Goal: Task Accomplishment & Management: Use online tool/utility

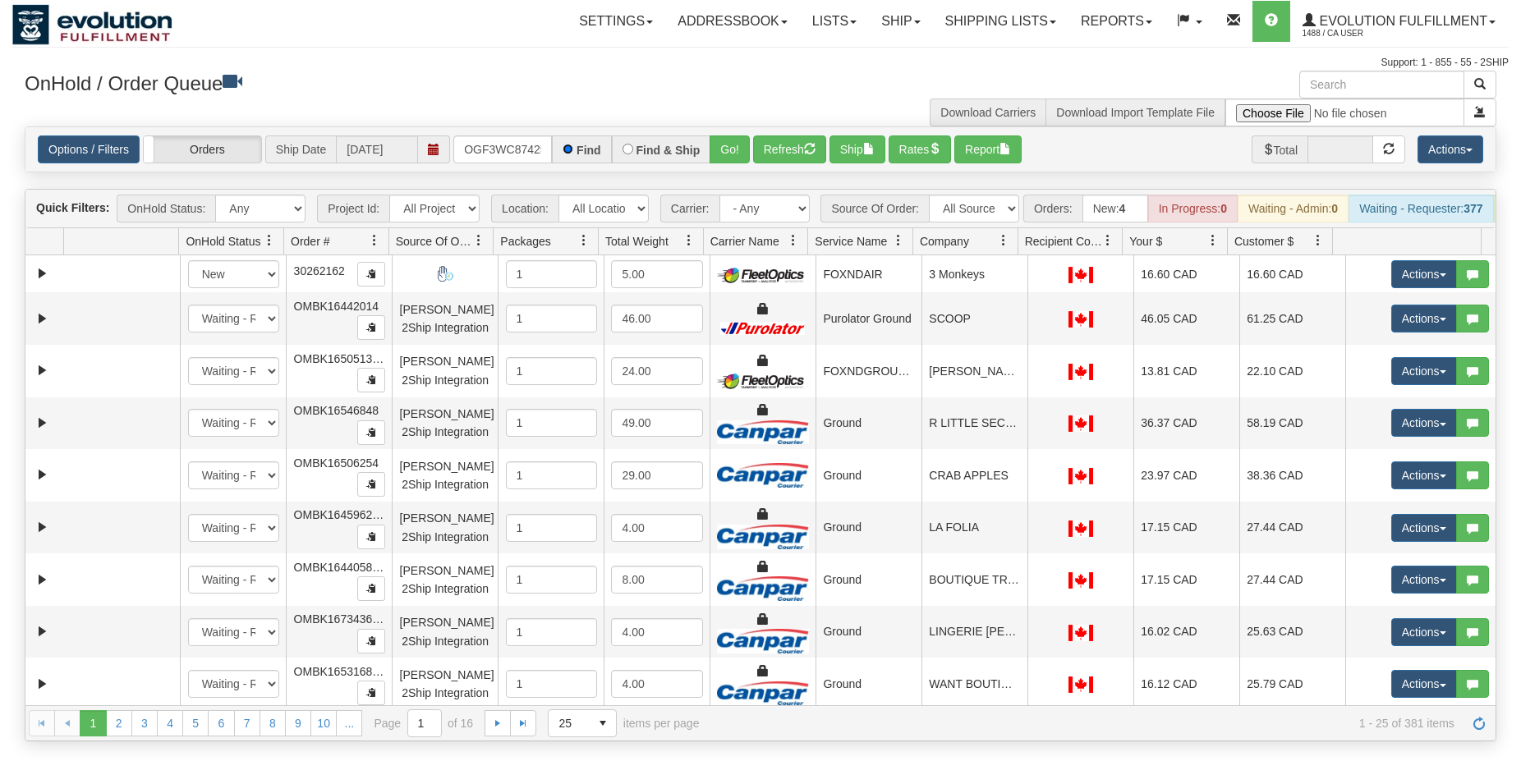
scroll to position [0, 15]
click at [721, 153] on button "Go!" at bounding box center [729, 149] width 40 height 28
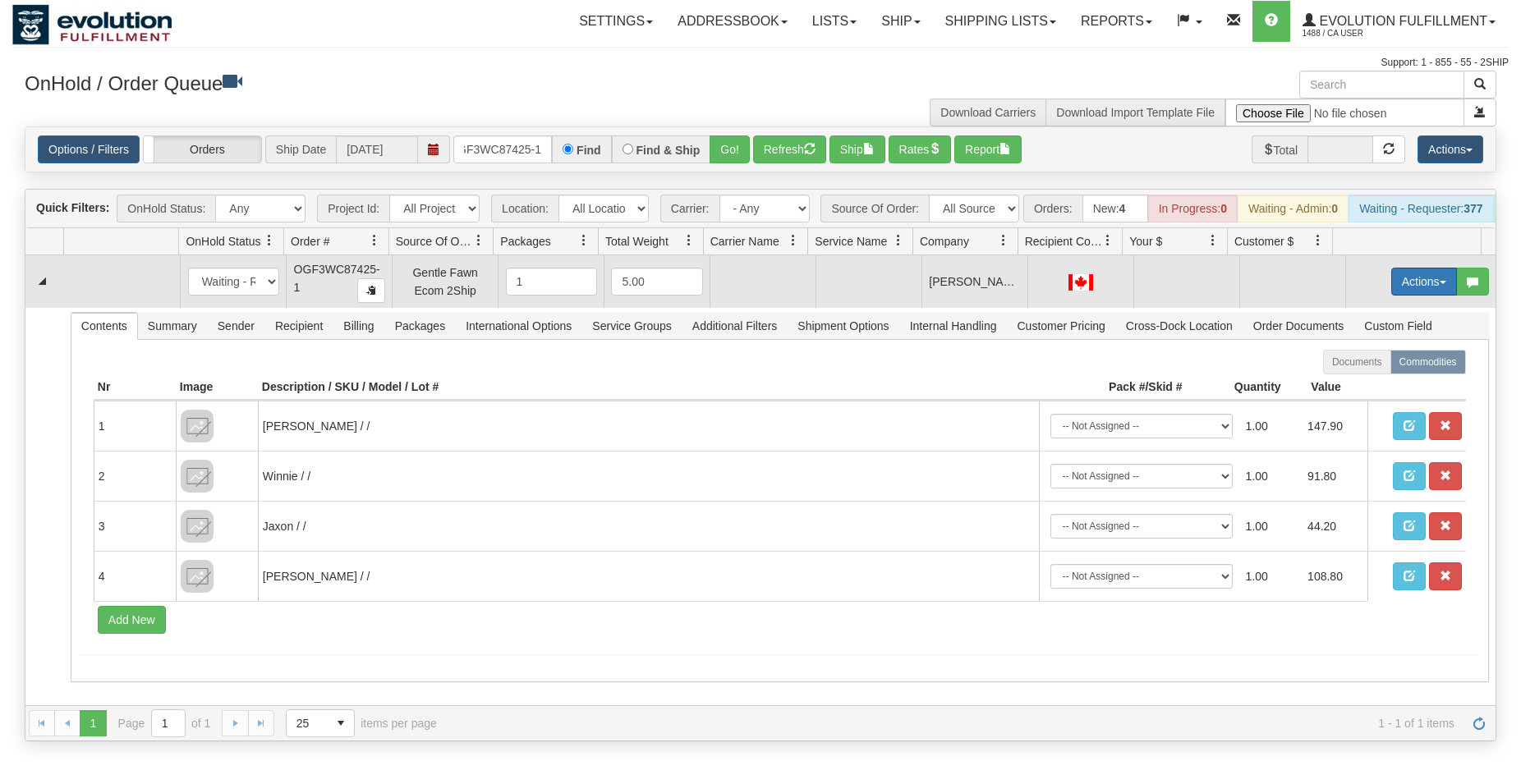
click at [1403, 288] on button "Actions" at bounding box center [1424, 281] width 66 height 28
click at [1341, 362] on span "Rate All Services" at bounding box center [1390, 356] width 98 height 14
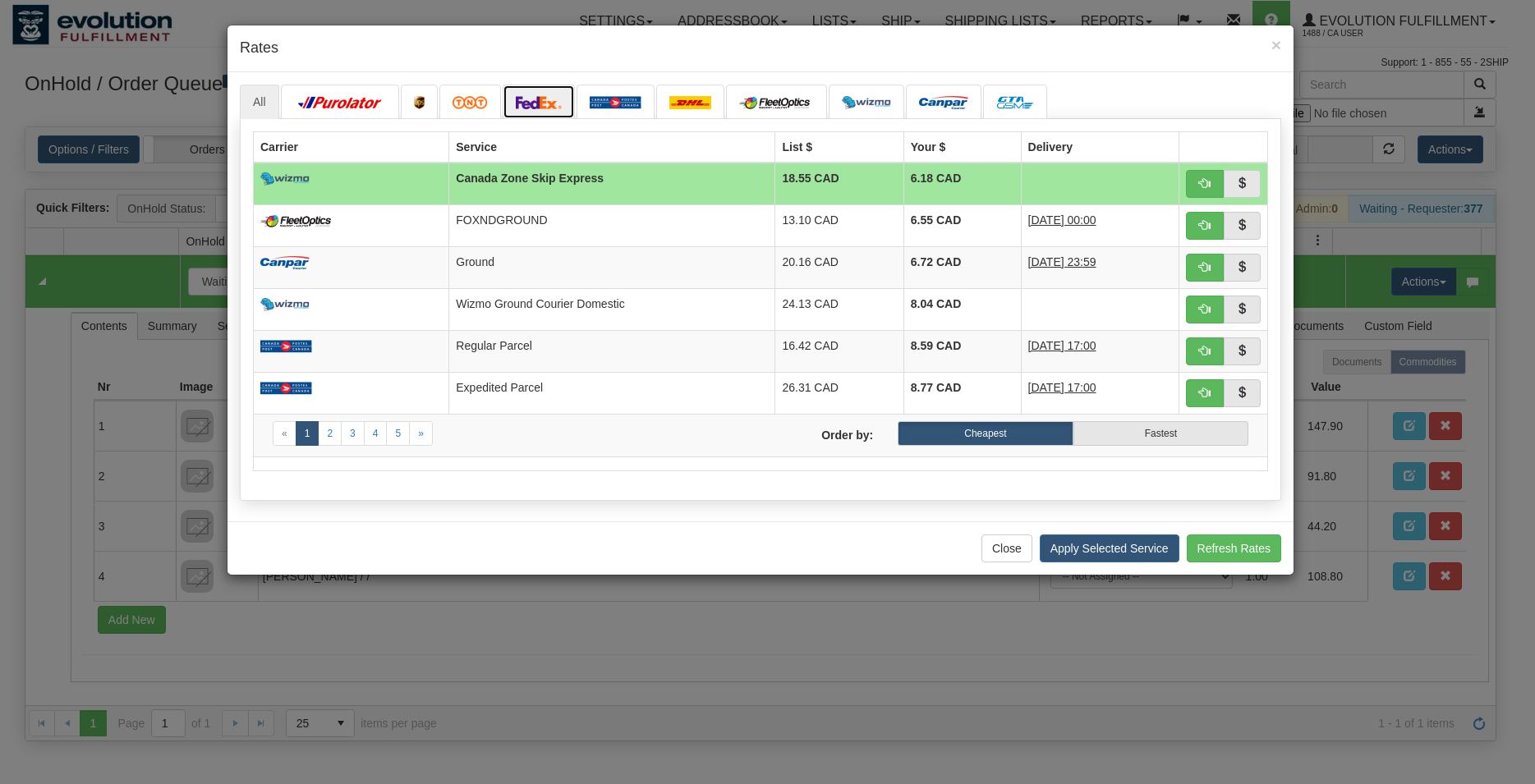
click at [564, 101] on link at bounding box center [538, 102] width 72 height 35
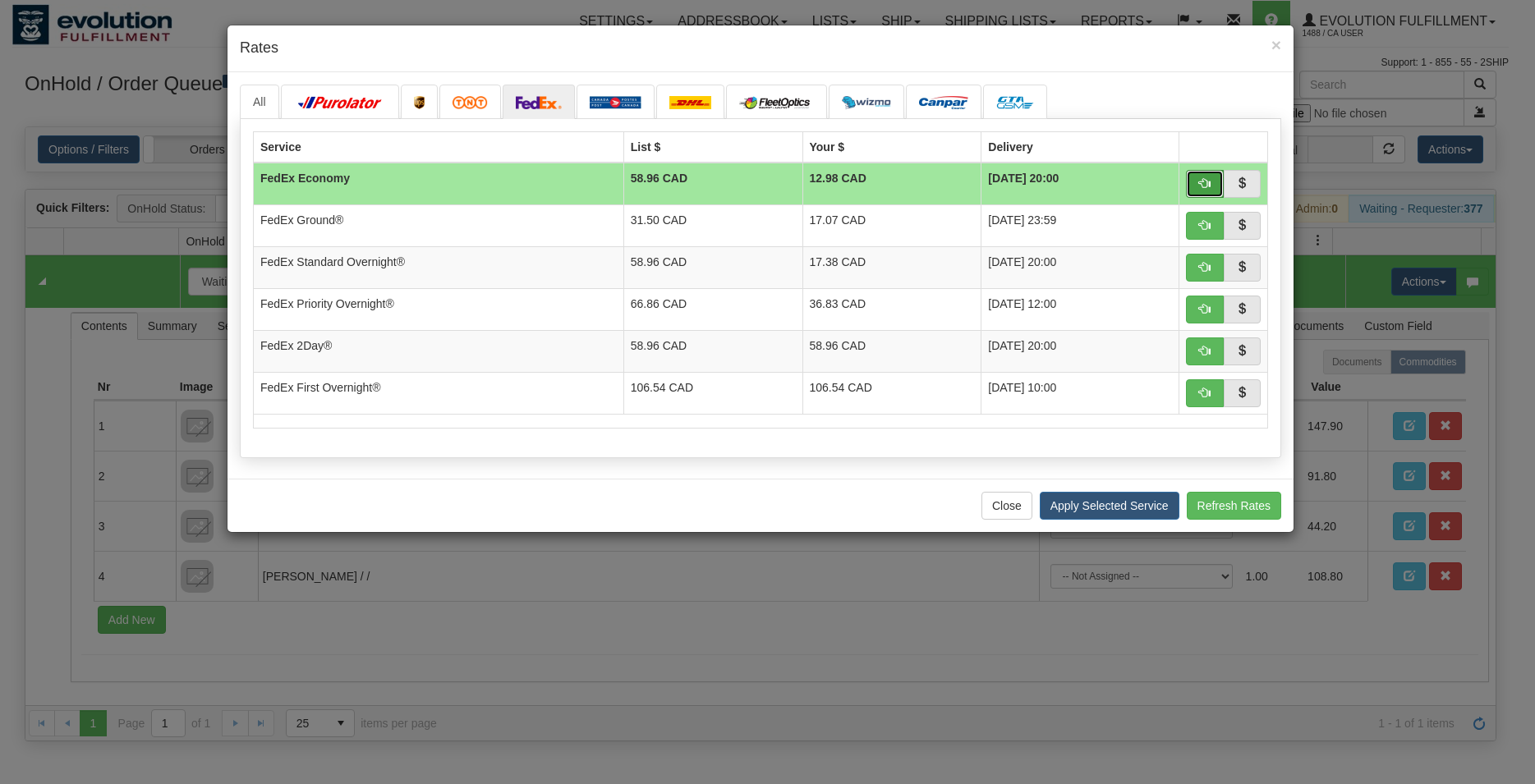
click at [1206, 191] on button "button" at bounding box center [1204, 184] width 38 height 28
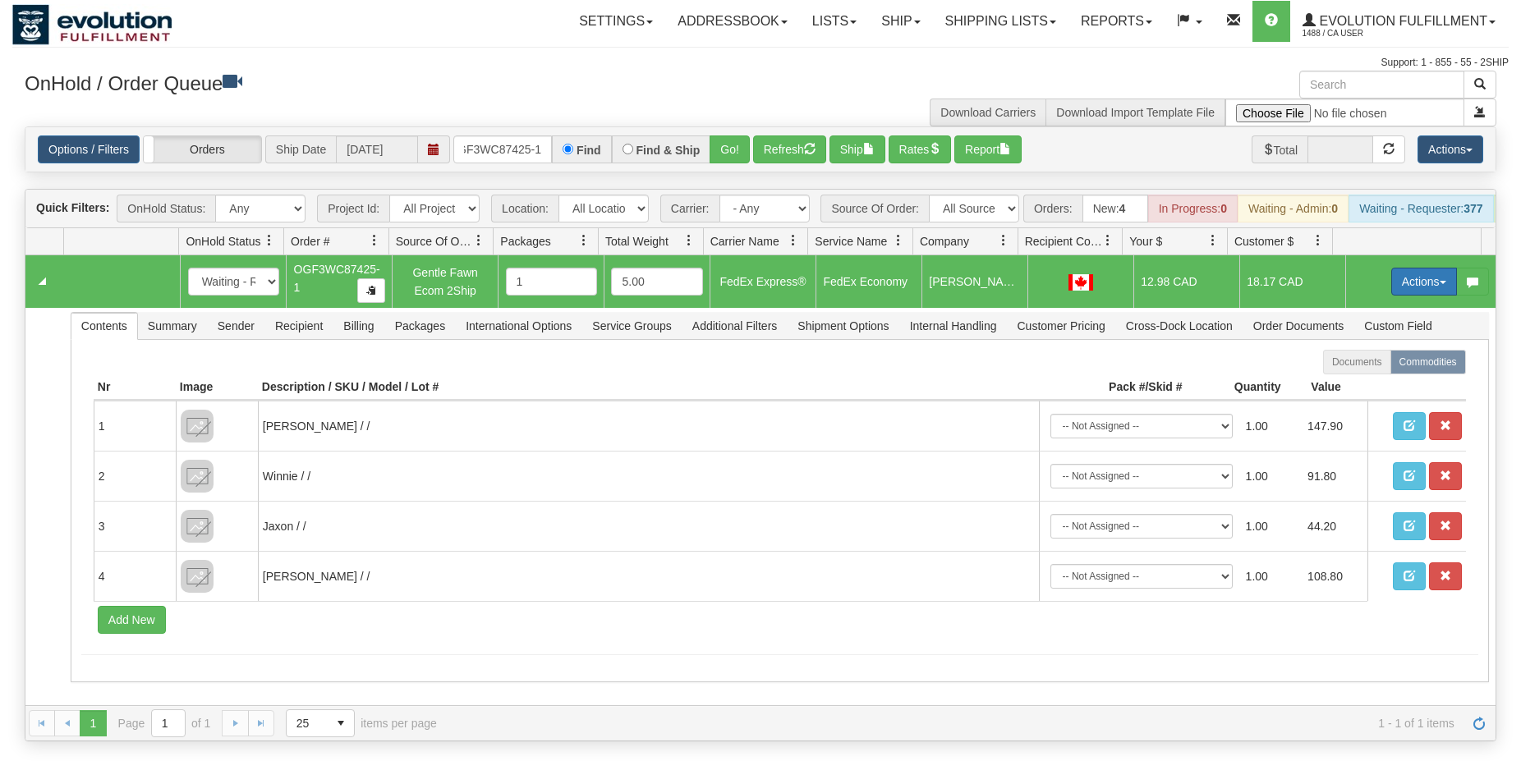
click at [1398, 289] on button "Actions" at bounding box center [1424, 281] width 66 height 28
click at [1341, 383] on span "Ship" at bounding box center [1358, 377] width 35 height 14
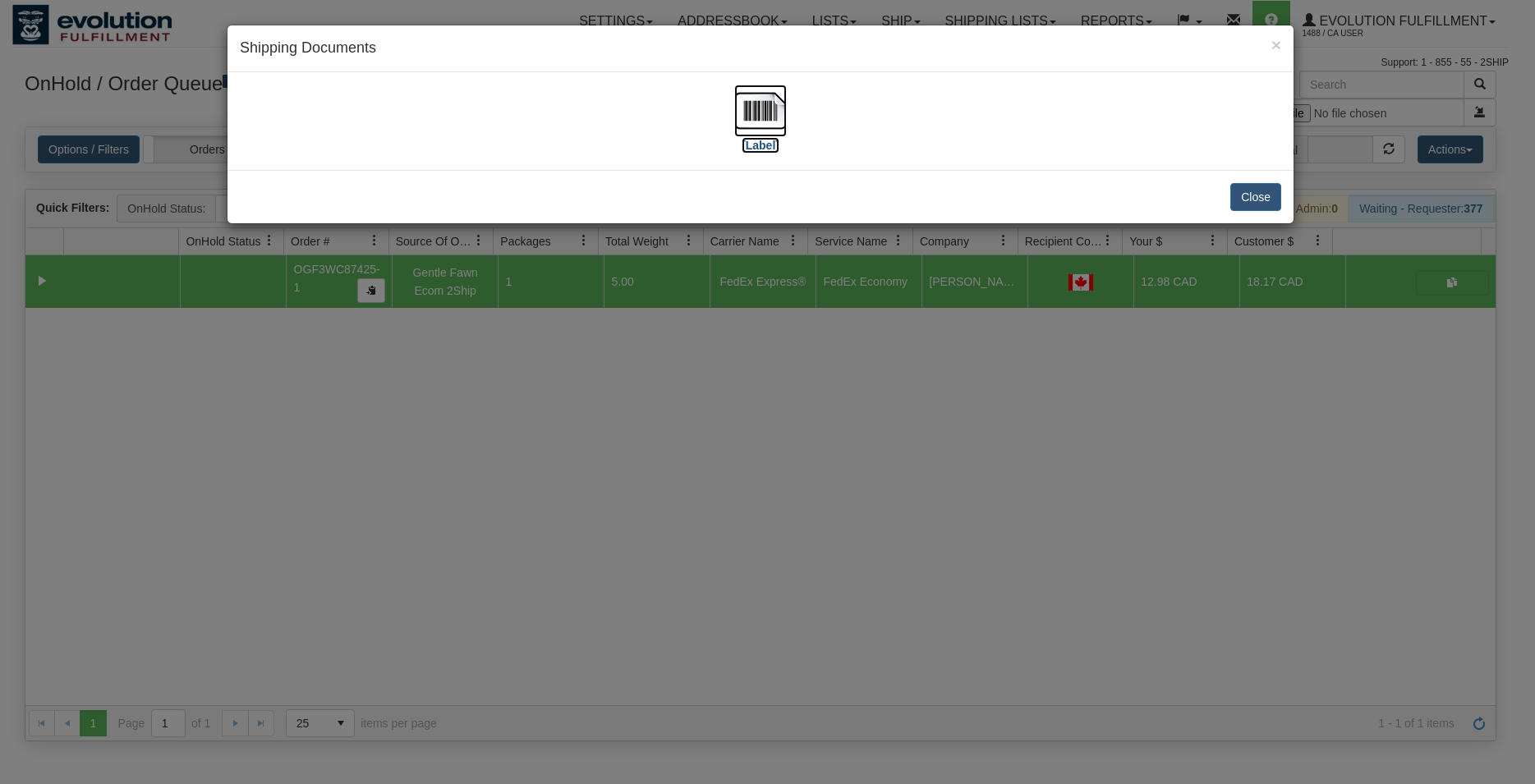
click at [754, 107] on img at bounding box center [760, 111] width 53 height 53
click at [1267, 205] on button "Close" at bounding box center [1255, 197] width 51 height 28
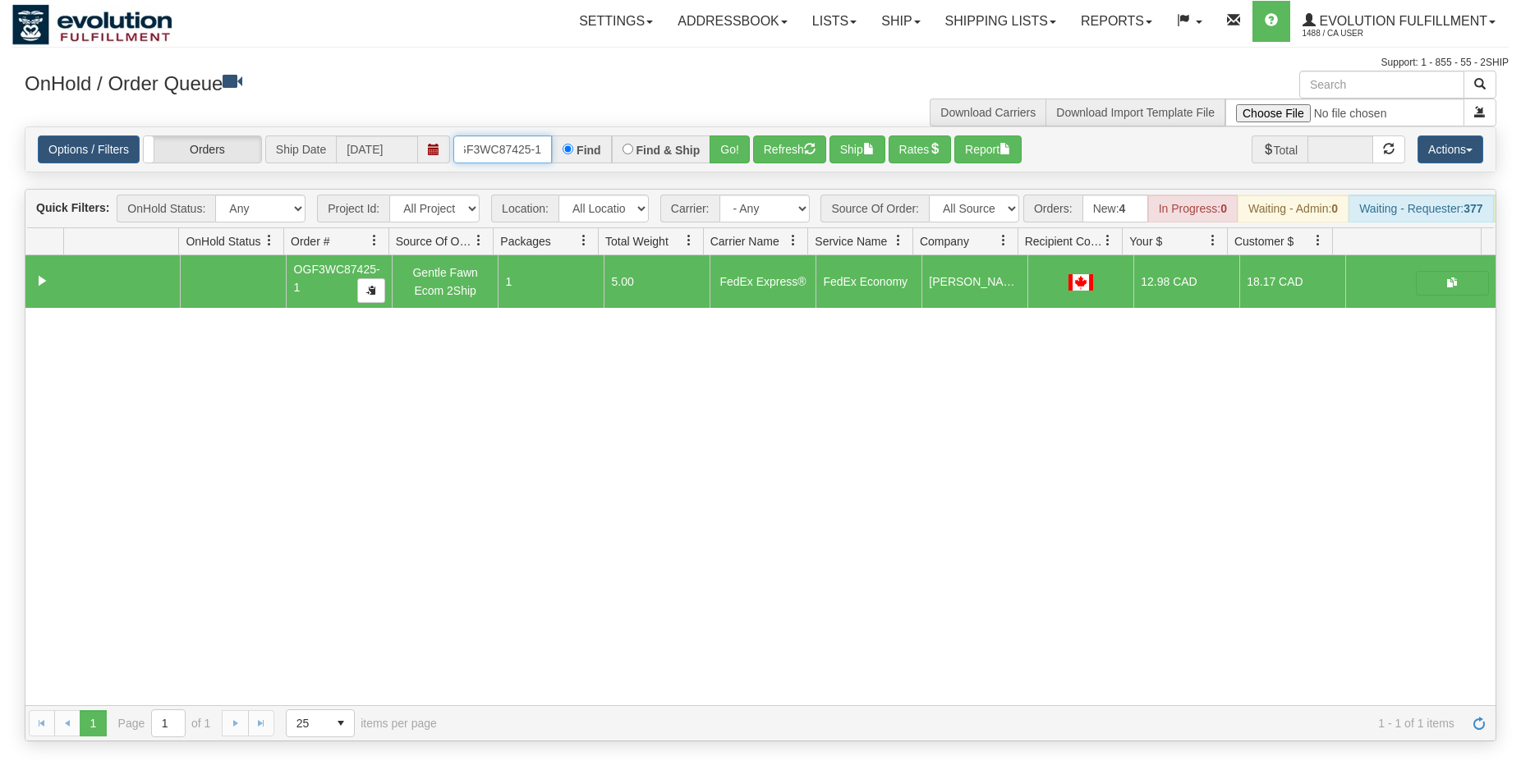
click at [481, 153] on input "OGF3WC87425-1" at bounding box center [503, 149] width 98 height 28
type input "OGF3WC87431-1"
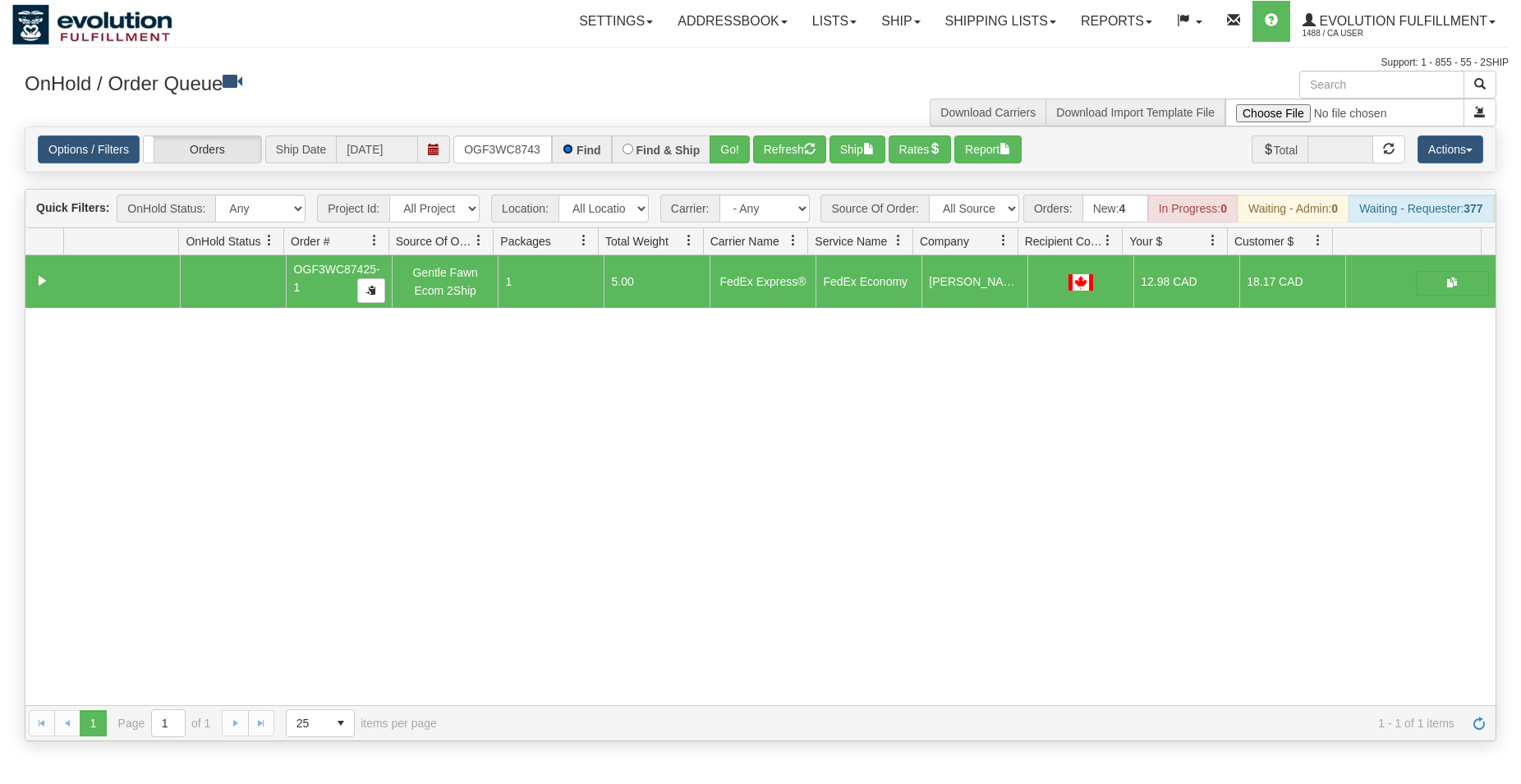
scroll to position [0, 15]
click at [725, 147] on button "Go!" at bounding box center [729, 149] width 40 height 28
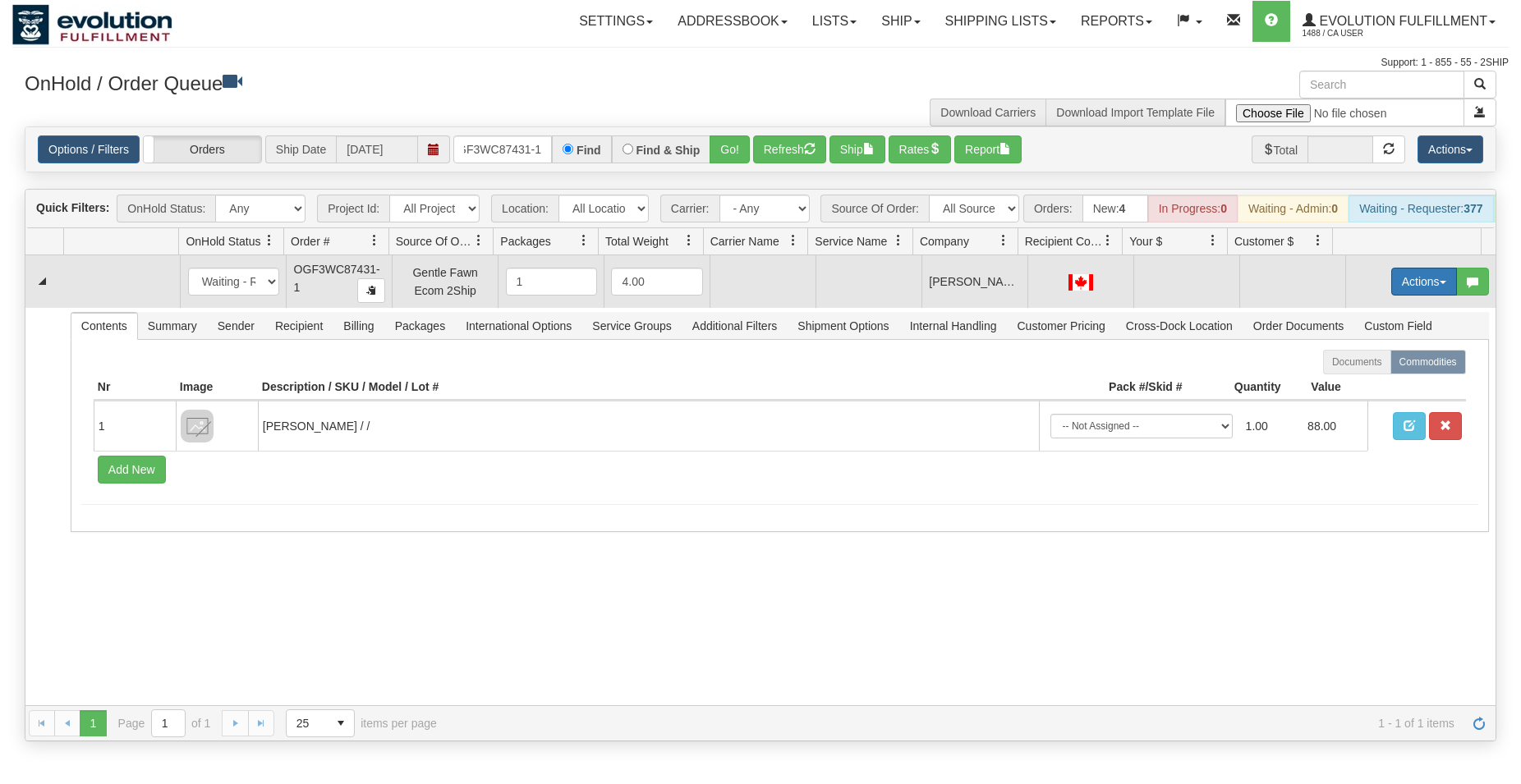
click at [1418, 296] on button "Actions" at bounding box center [1424, 281] width 66 height 28
click at [1363, 362] on span "Rate All Services" at bounding box center [1390, 356] width 98 height 14
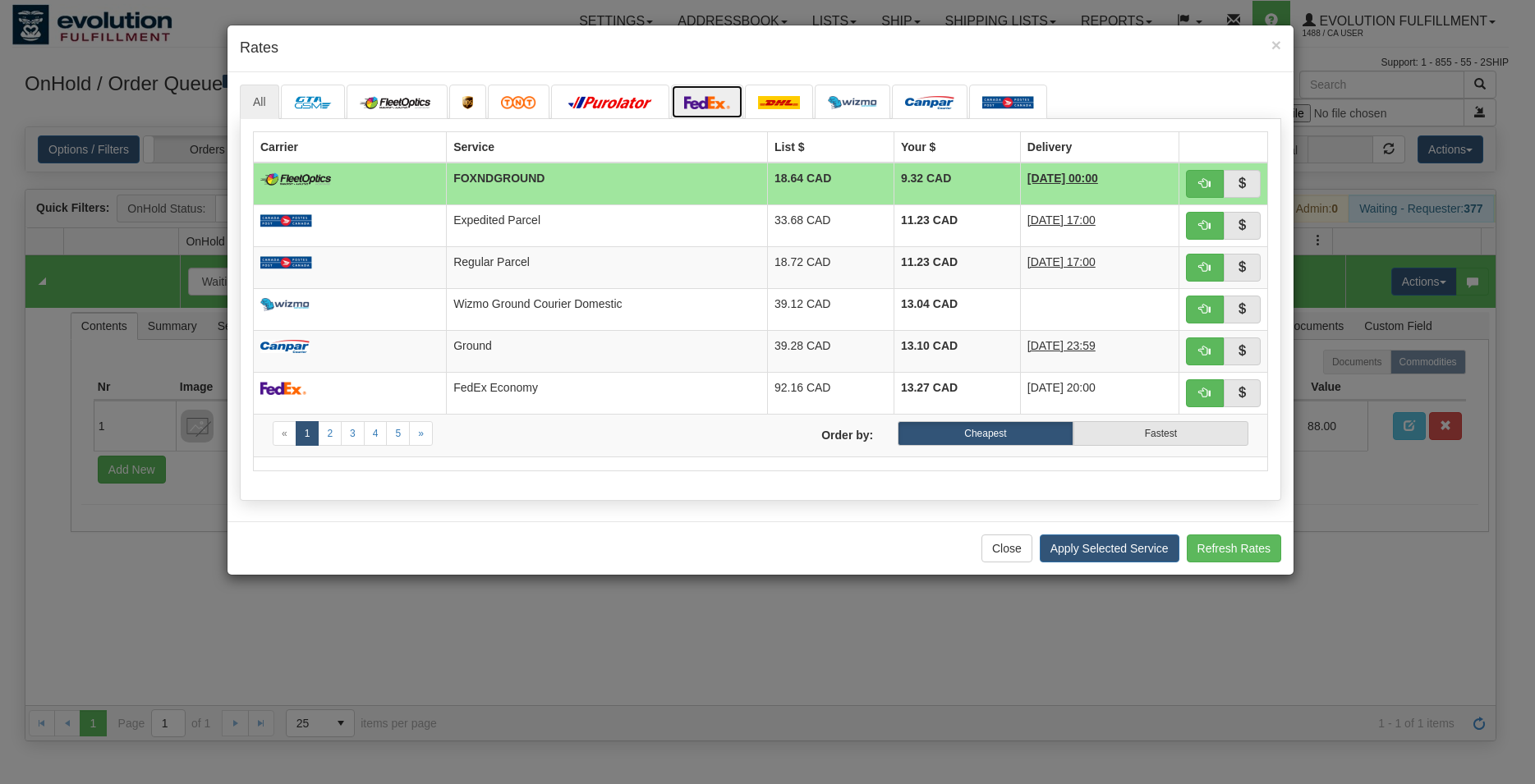
click at [726, 101] on img at bounding box center [707, 103] width 46 height 14
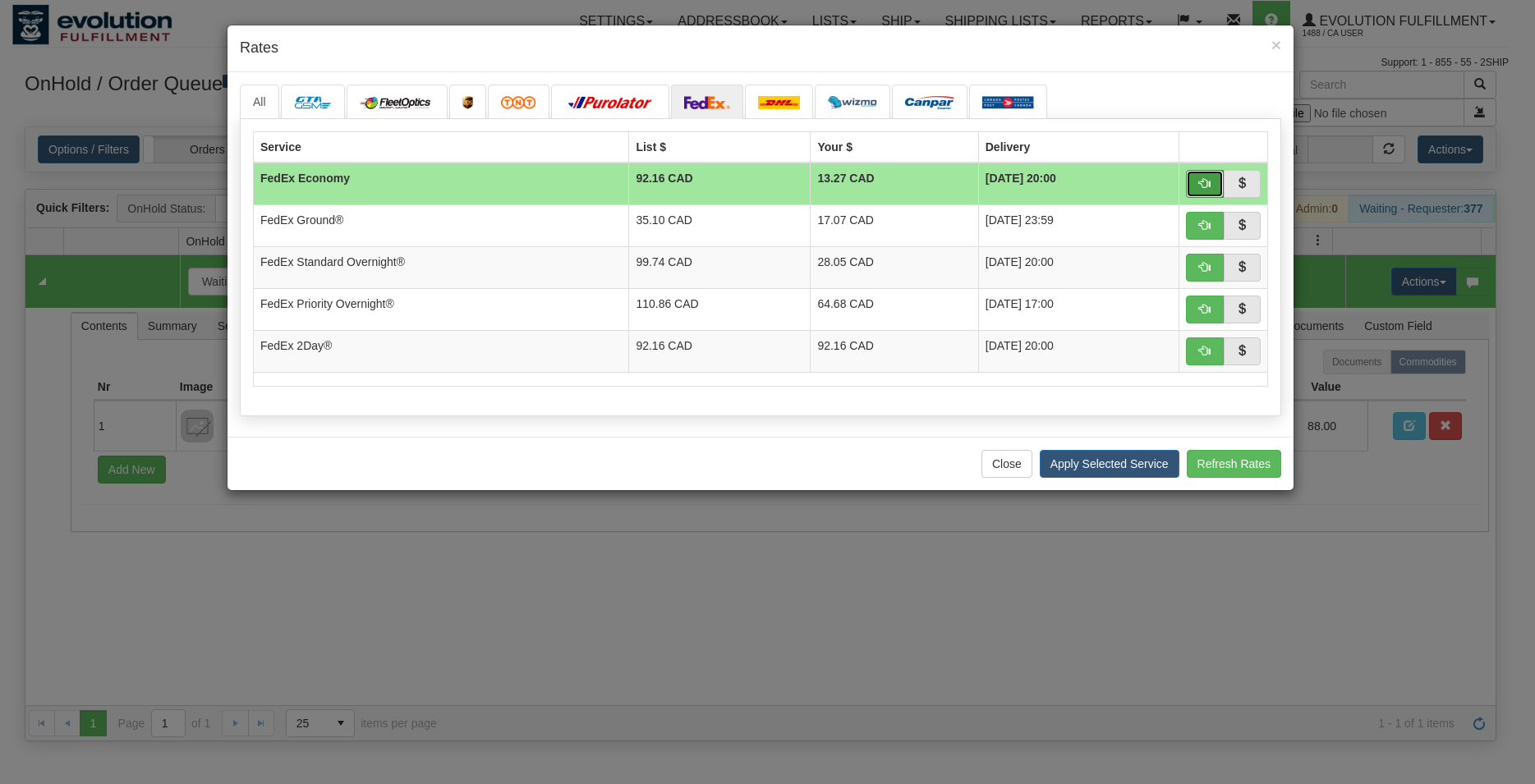
click at [1210, 179] on span "button" at bounding box center [1205, 183] width 12 height 12
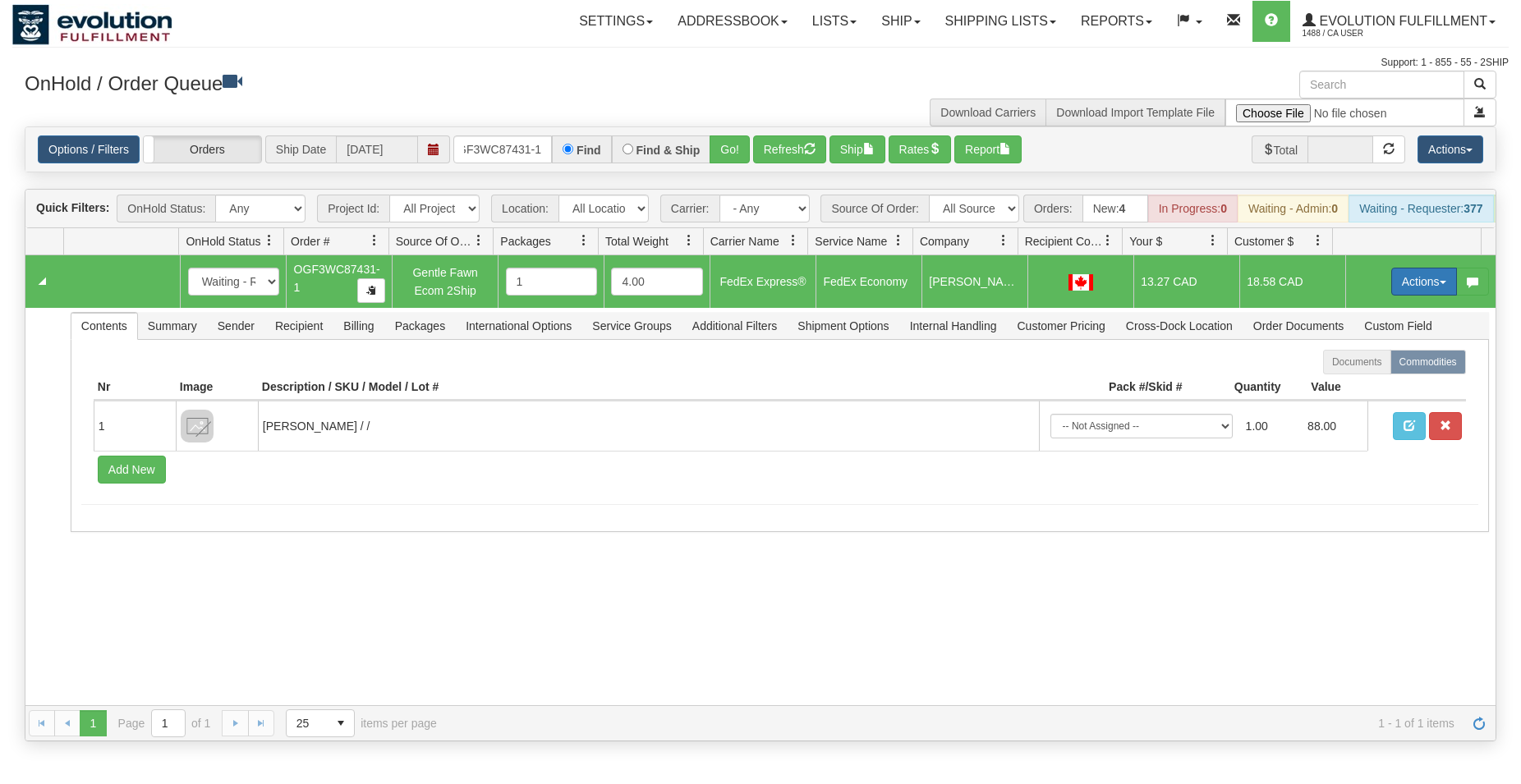
click at [1391, 289] on button "Actions" at bounding box center [1424, 281] width 66 height 28
click at [1341, 383] on span "Ship" at bounding box center [1358, 377] width 35 height 14
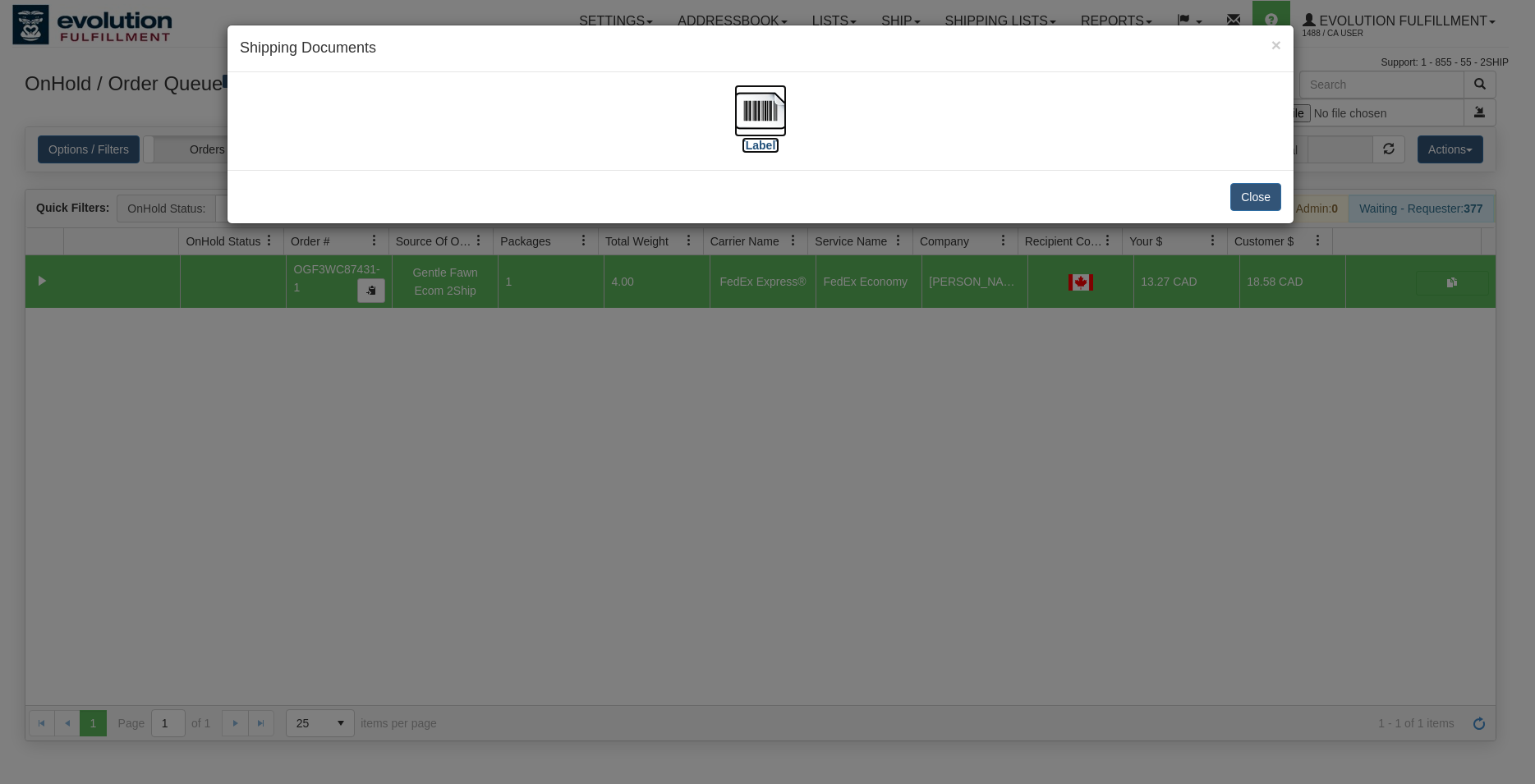
click at [771, 108] on img at bounding box center [760, 111] width 53 height 53
